Goal: Find specific page/section: Find specific page/section

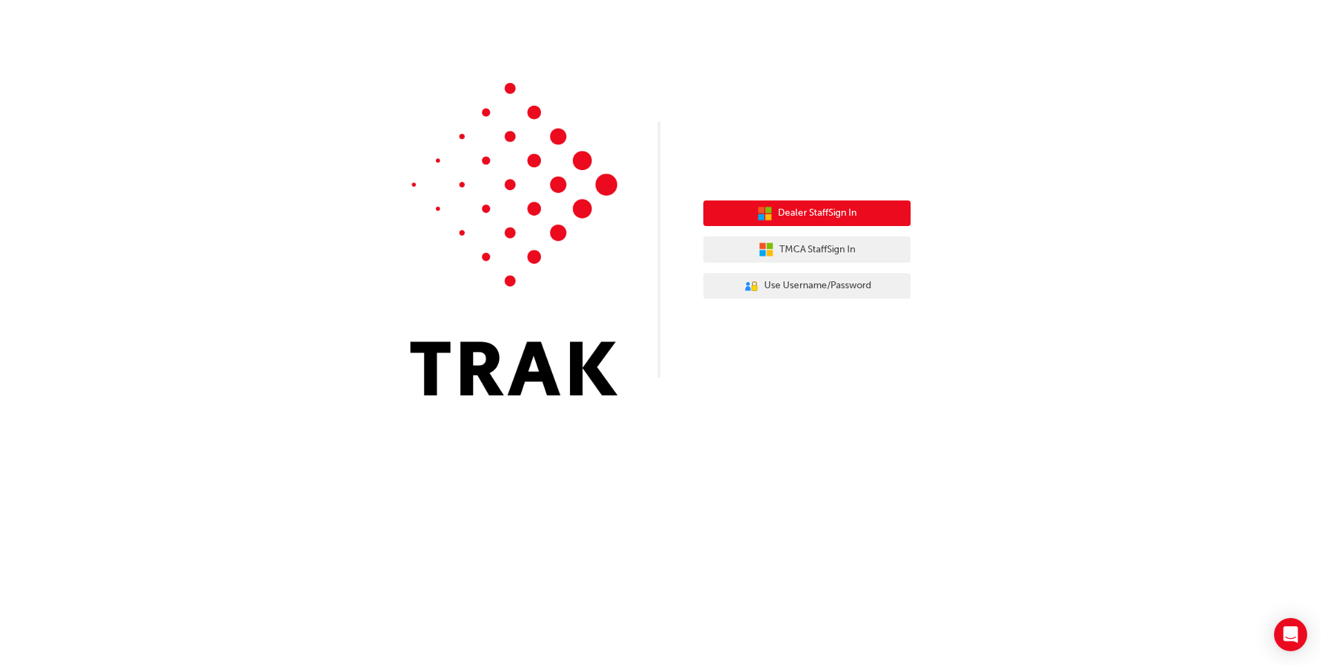
click at [816, 209] on span "Dealer Staff Sign In" at bounding box center [817, 213] width 79 height 16
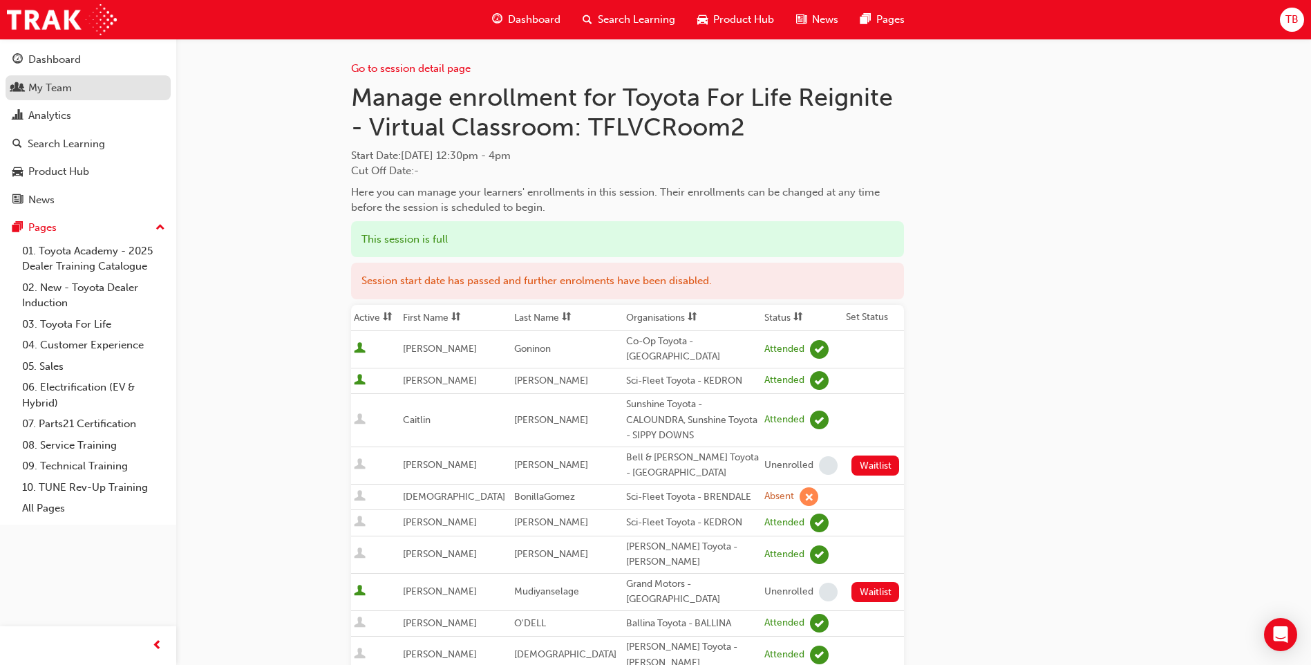
click at [99, 89] on div "My Team" at bounding box center [87, 87] width 151 height 17
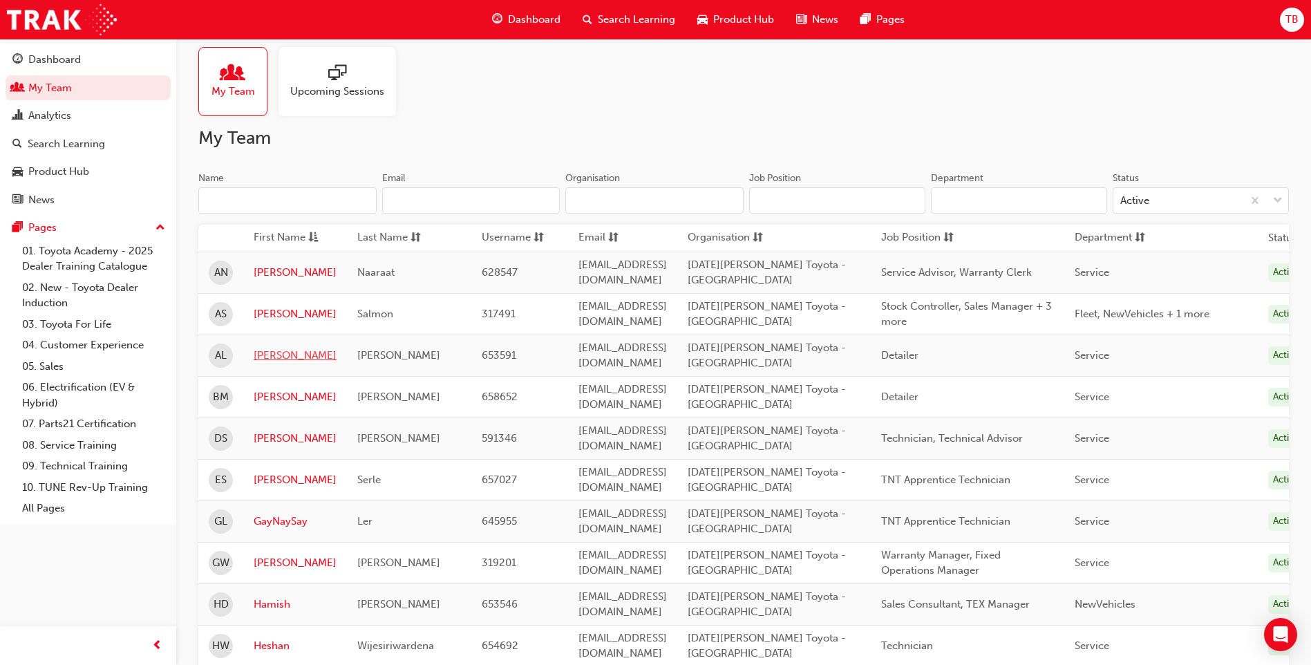
scroll to position [17, 0]
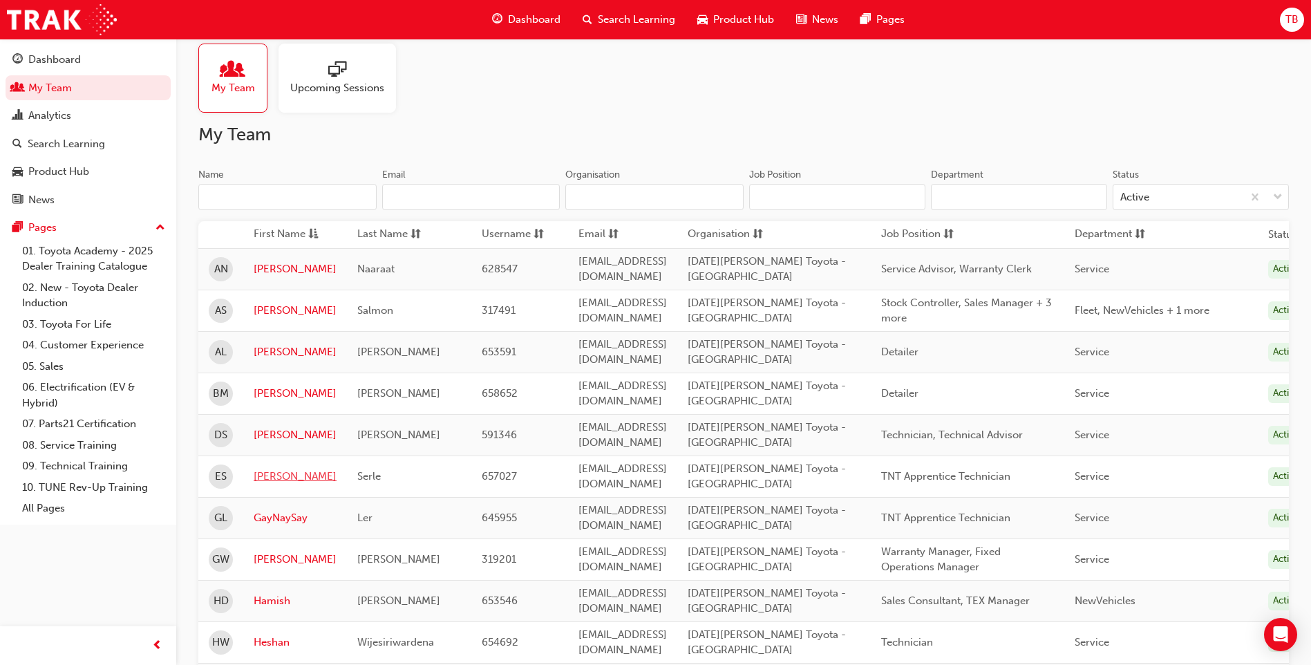
click at [265, 477] on link "[PERSON_NAME]" at bounding box center [295, 477] width 83 height 16
